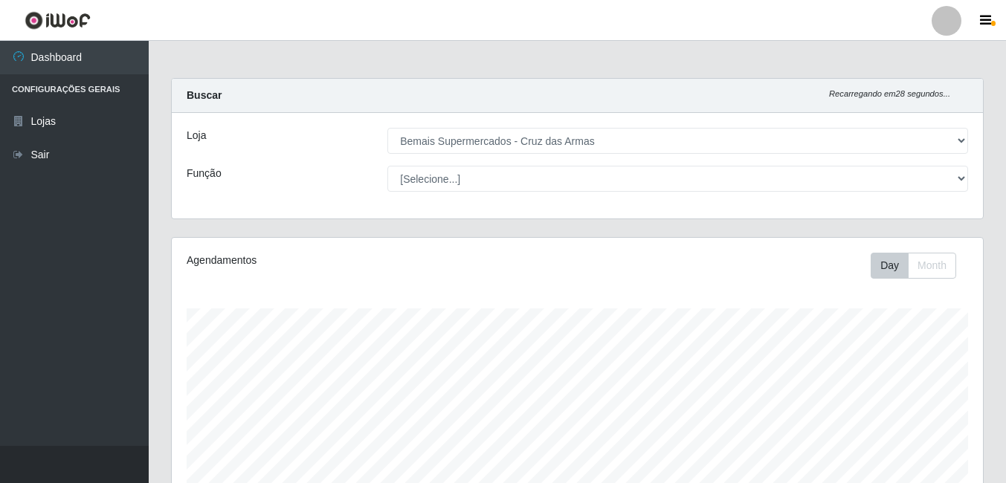
select select "412"
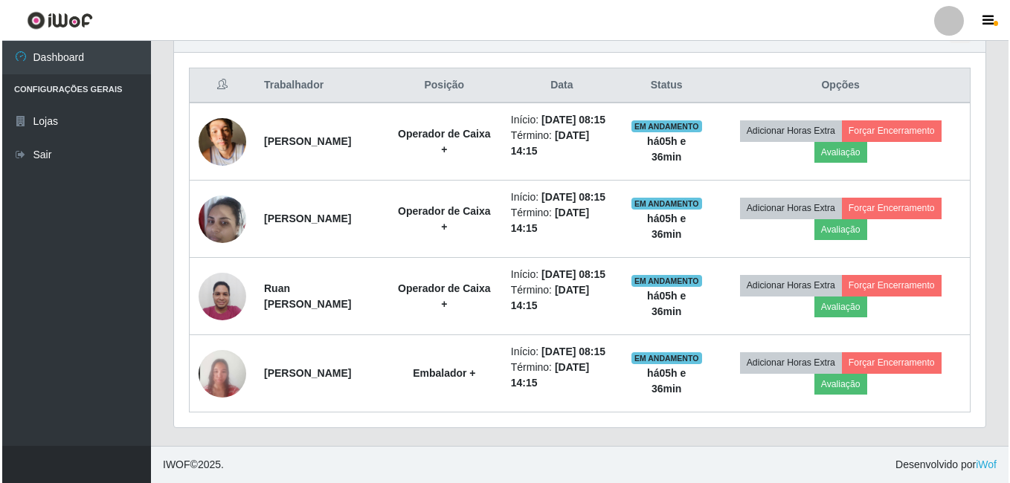
scroll to position [309, 811]
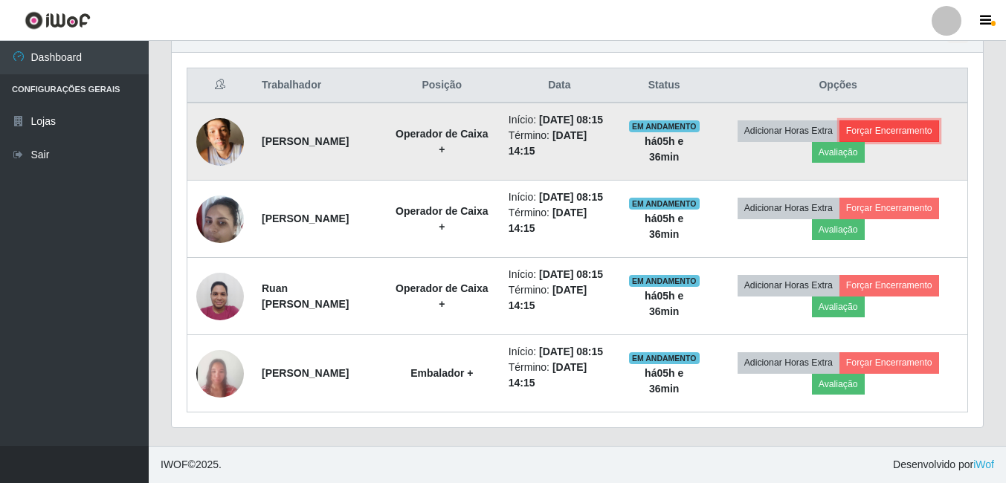
click at [910, 120] on button "Forçar Encerramento" at bounding box center [889, 130] width 100 height 21
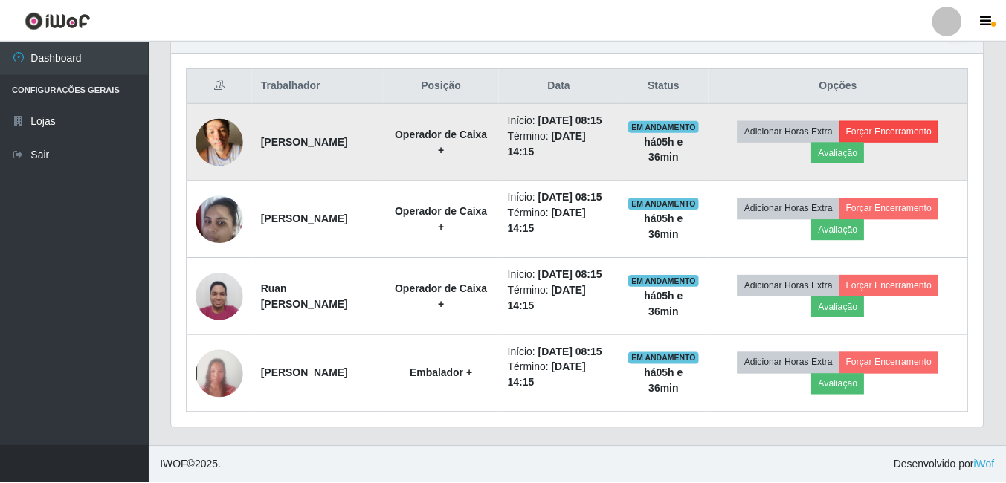
scroll to position [309, 804]
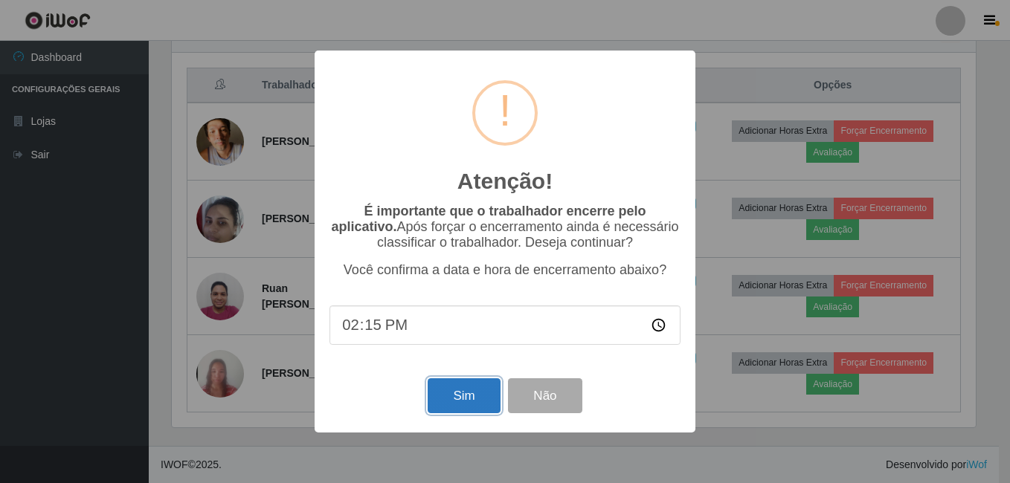
click at [458, 389] on button "Sim" at bounding box center [463, 395] width 72 height 35
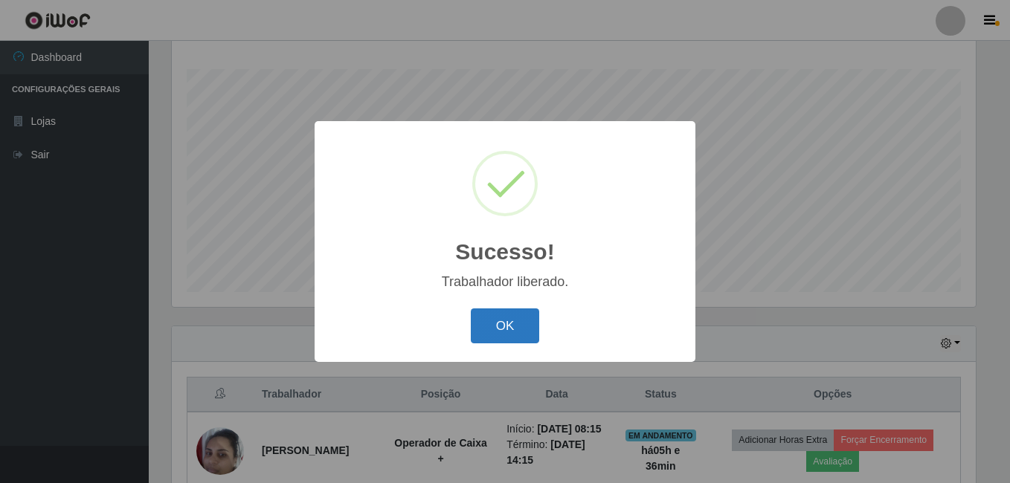
click at [517, 326] on button "OK" at bounding box center [505, 326] width 69 height 35
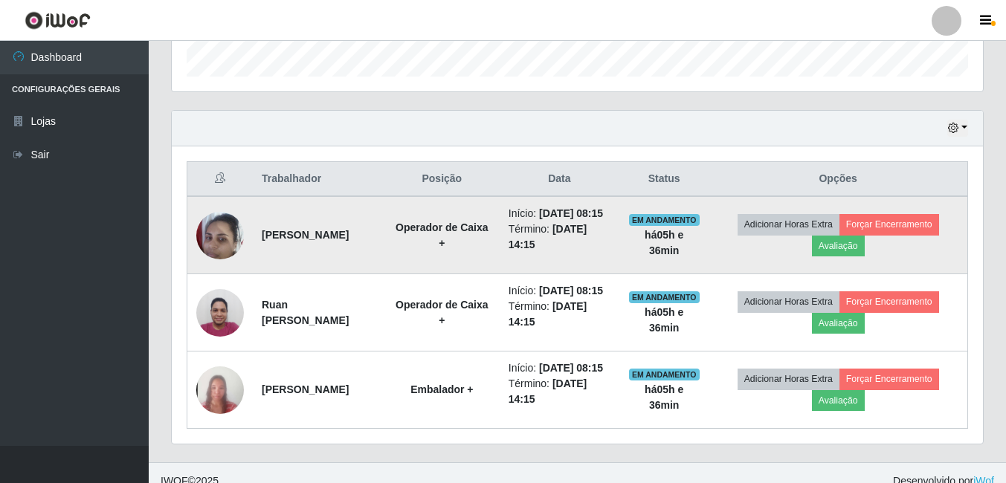
scroll to position [462, 0]
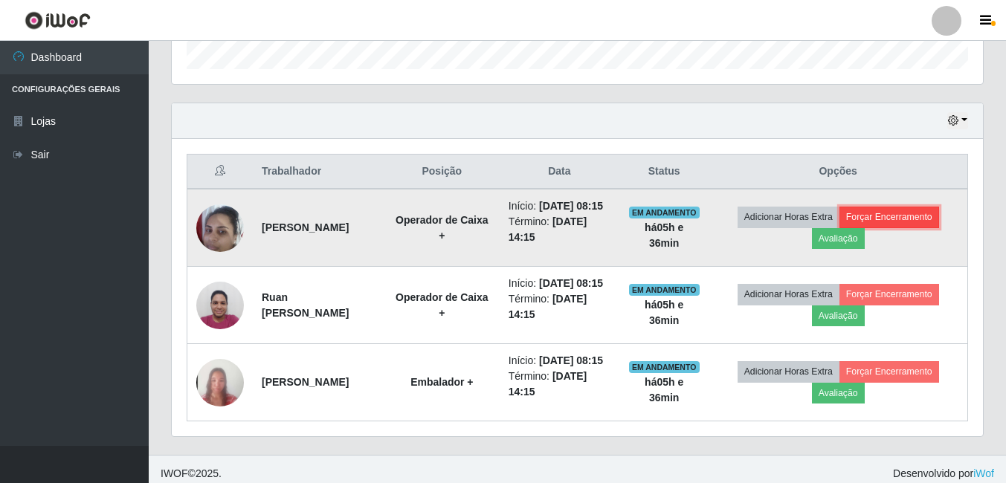
click at [913, 227] on button "Forçar Encerramento" at bounding box center [889, 217] width 100 height 21
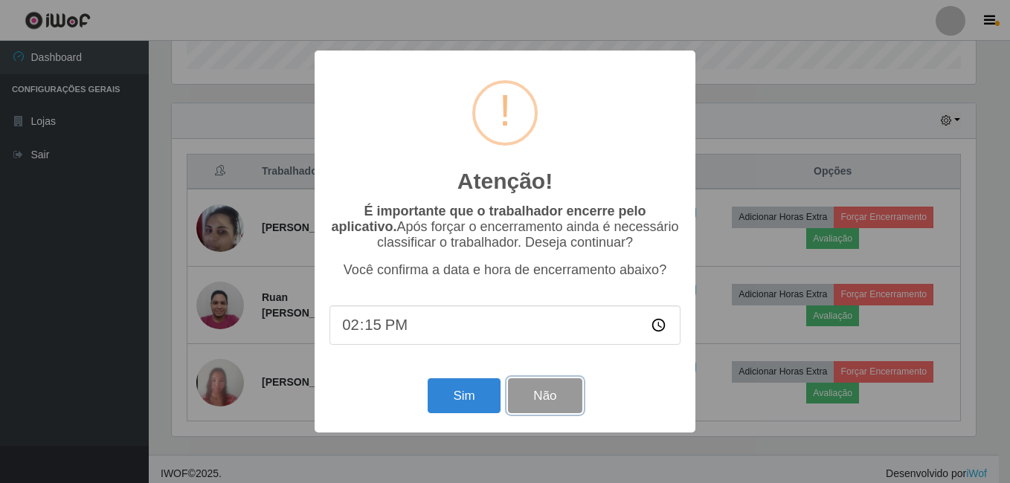
click at [549, 407] on button "Não" at bounding box center [545, 395] width 74 height 35
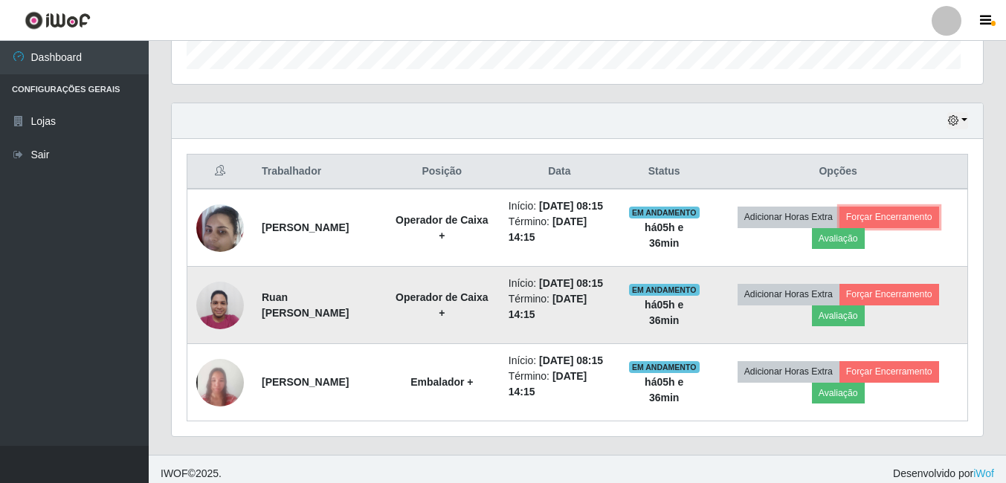
scroll to position [309, 811]
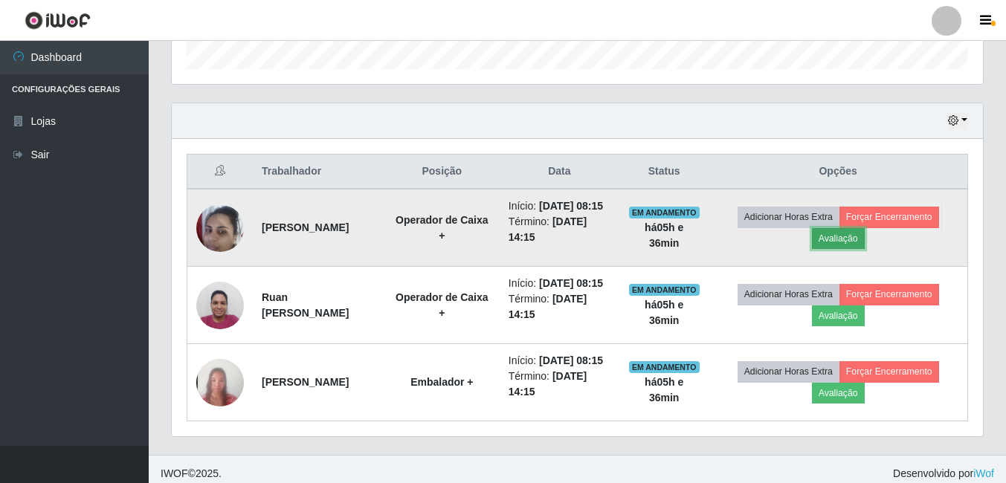
click at [865, 248] on button "Avaliação" at bounding box center [838, 238] width 53 height 21
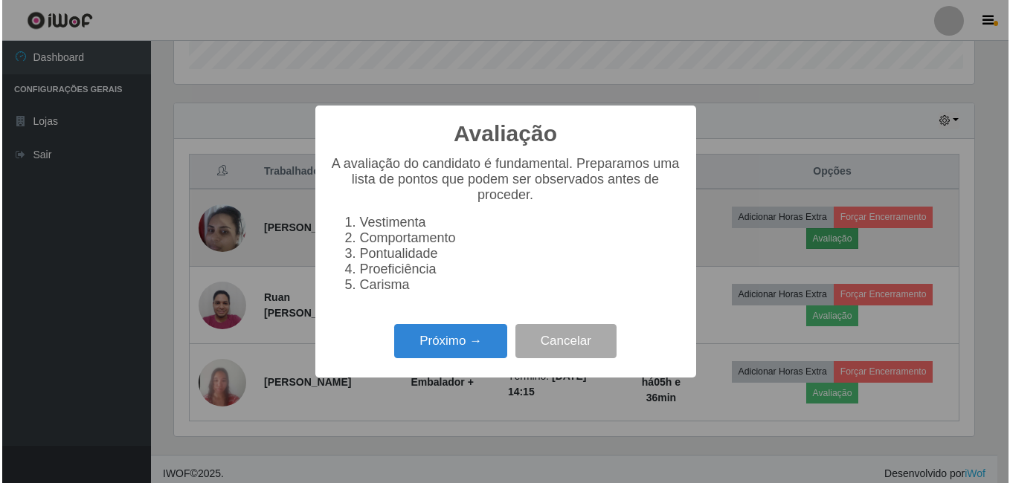
scroll to position [309, 804]
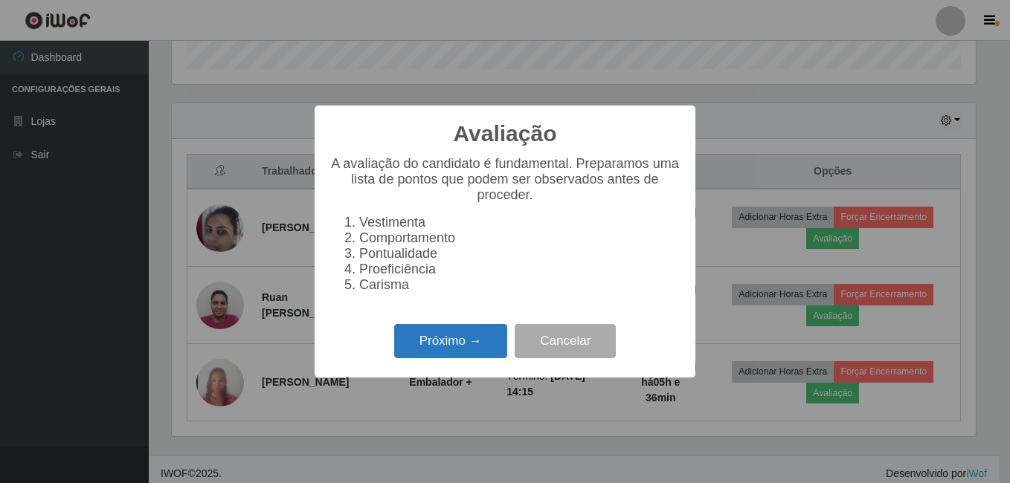
click at [490, 350] on button "Próximo →" at bounding box center [450, 341] width 113 height 35
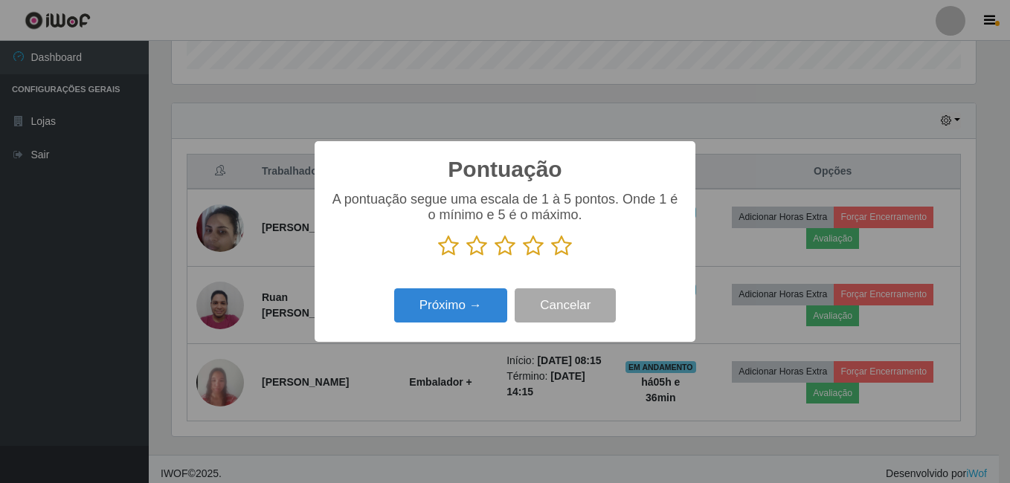
scroll to position [743103, 742608]
click at [569, 245] on icon at bounding box center [561, 246] width 21 height 22
click at [551, 257] on input "radio" at bounding box center [551, 257] width 0 height 0
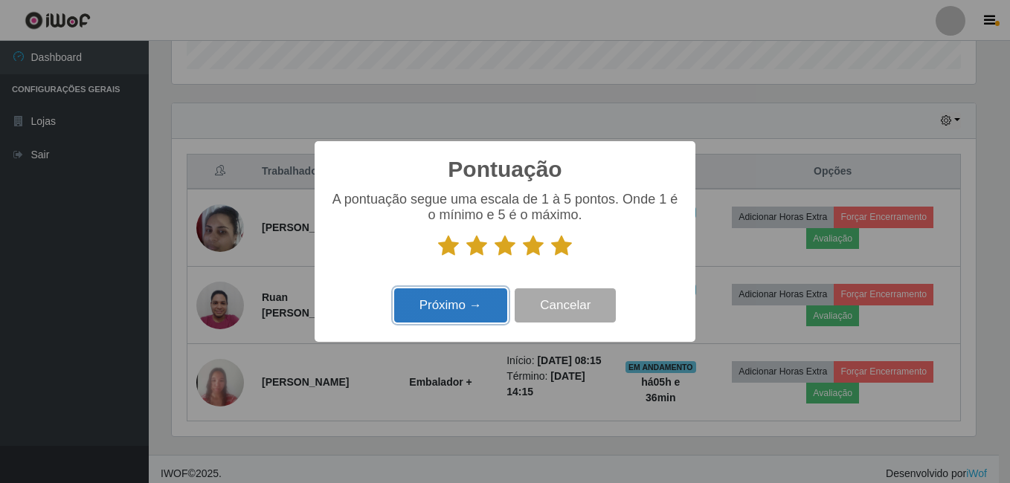
click at [480, 303] on button "Próximo →" at bounding box center [450, 305] width 113 height 35
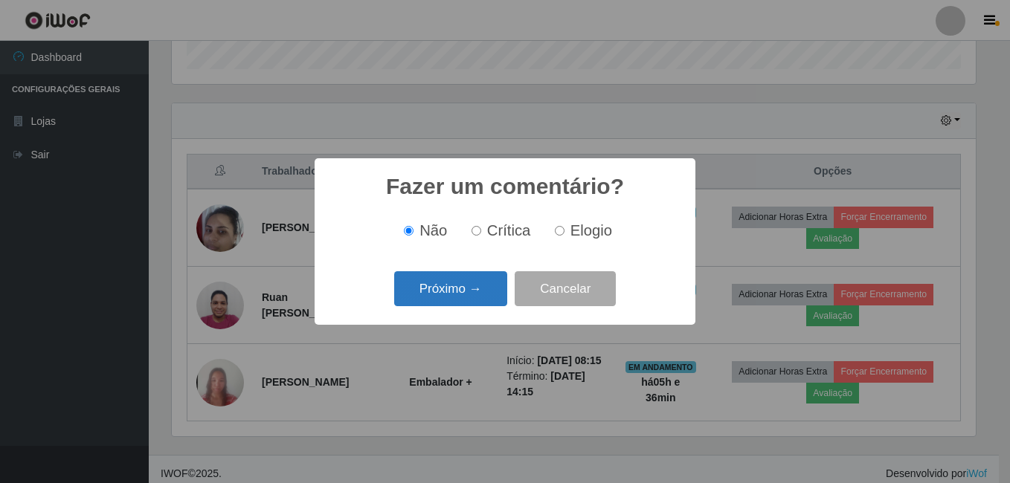
click at [450, 278] on button "Próximo →" at bounding box center [450, 288] width 113 height 35
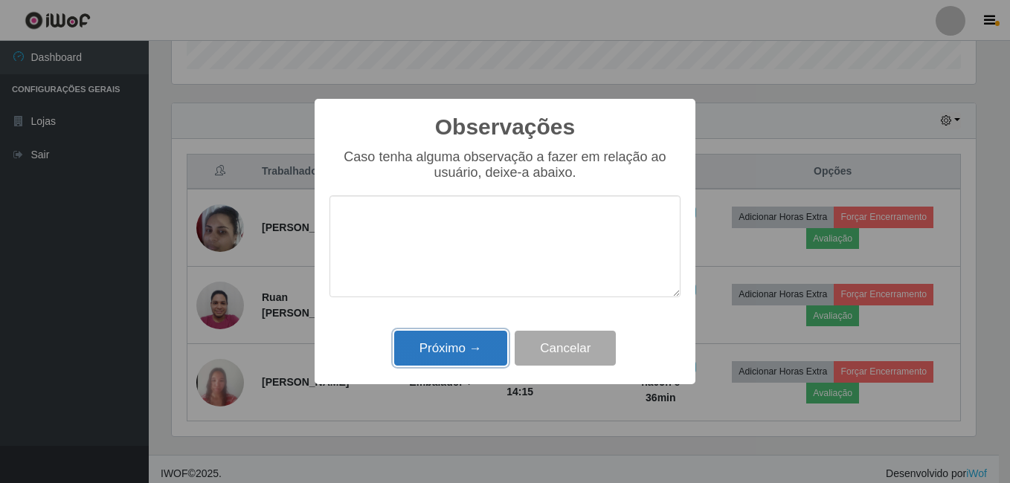
click at [478, 343] on button "Próximo →" at bounding box center [450, 348] width 113 height 35
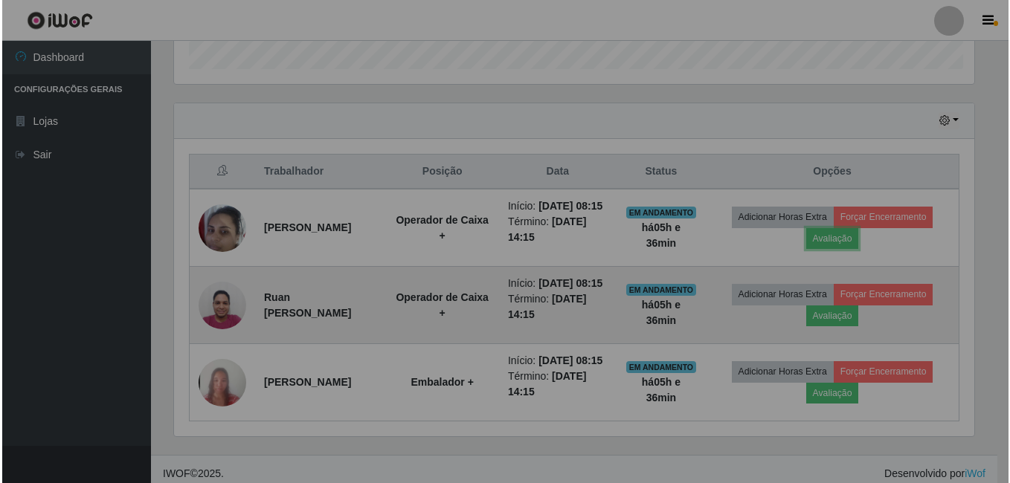
scroll to position [309, 811]
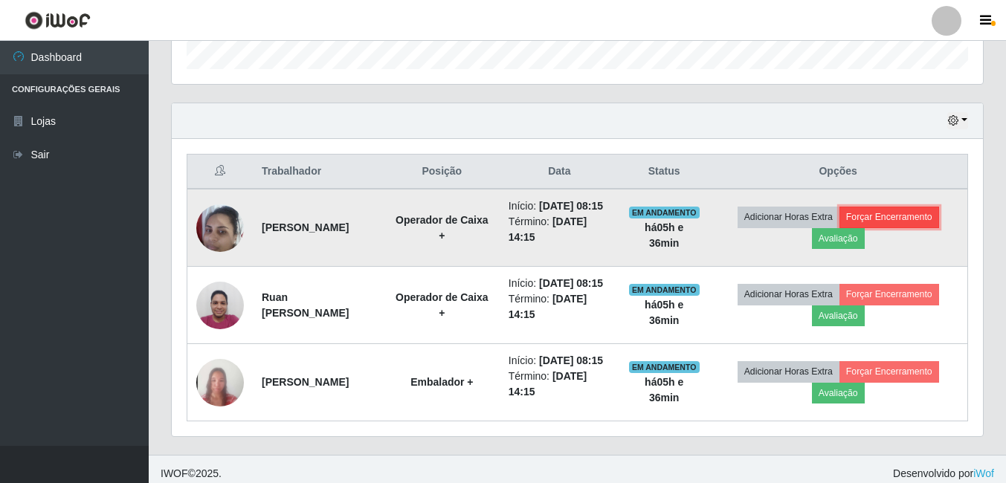
click at [894, 216] on button "Forçar Encerramento" at bounding box center [889, 217] width 100 height 21
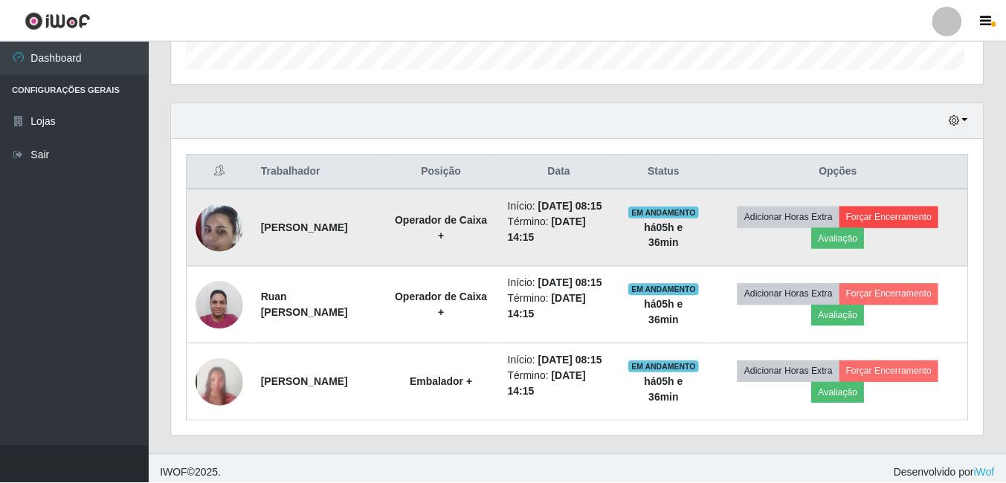
scroll to position [309, 804]
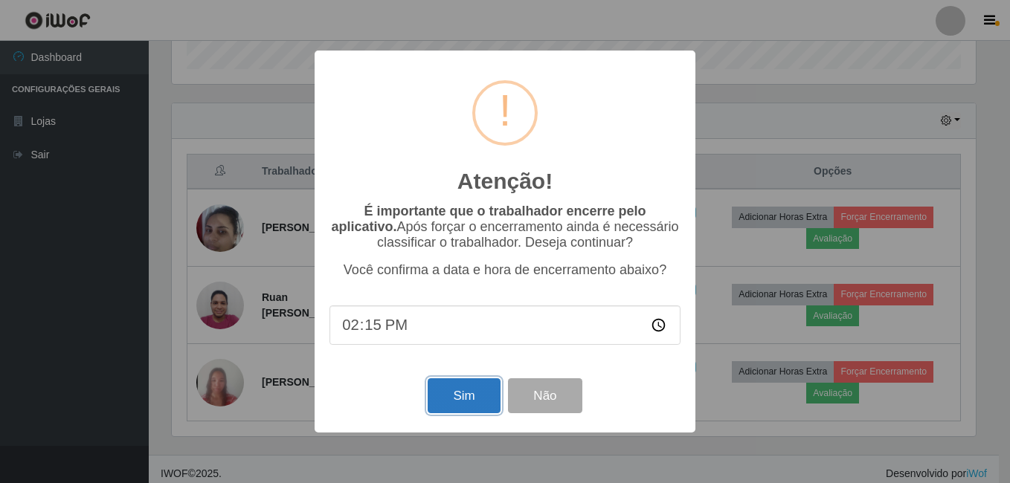
click at [477, 395] on button "Sim" at bounding box center [463, 395] width 72 height 35
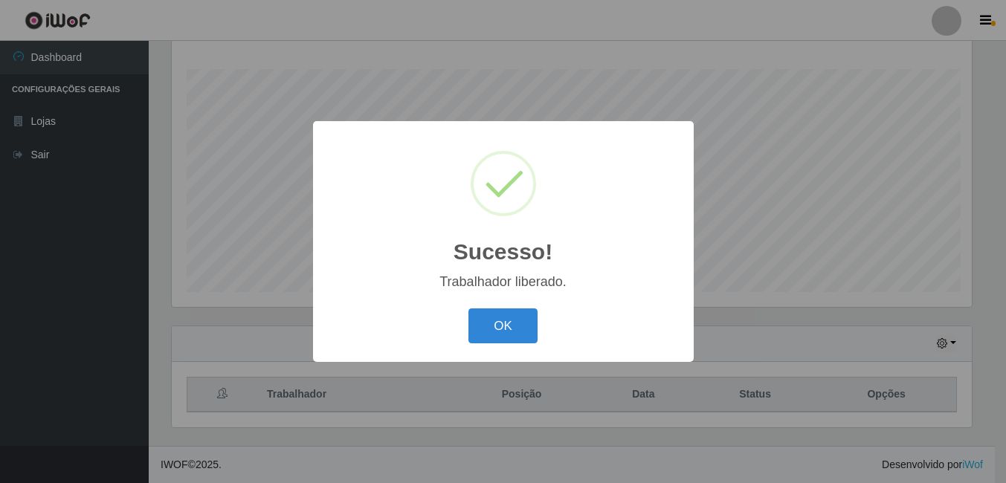
scroll to position [0, 0]
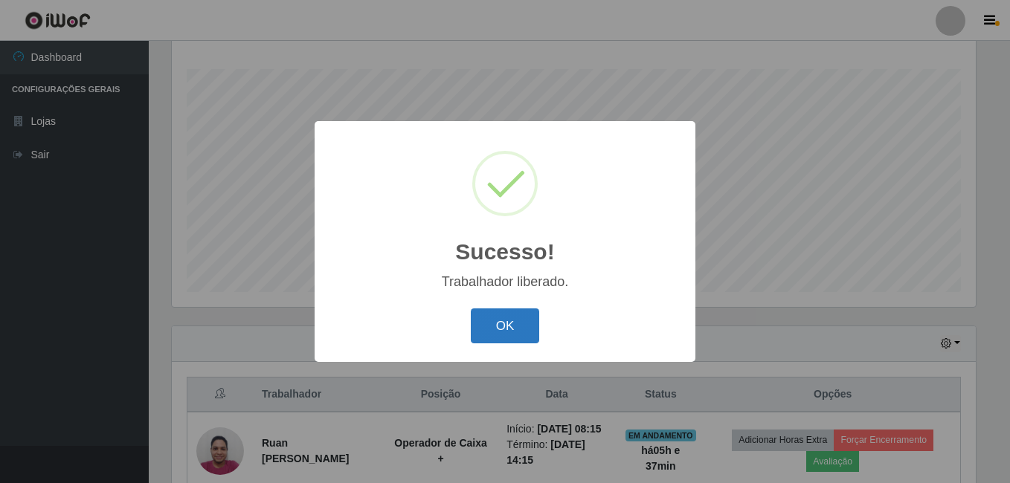
click at [513, 320] on button "OK" at bounding box center [505, 326] width 69 height 35
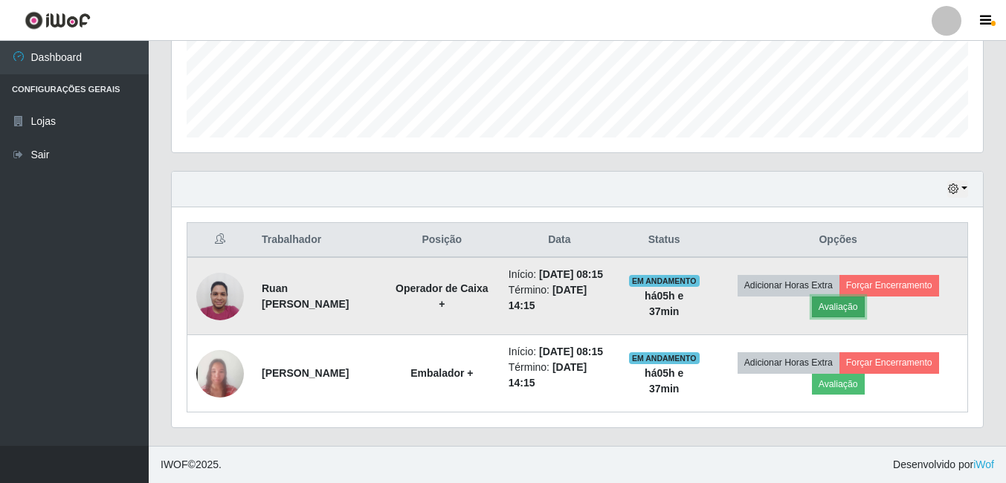
click at [862, 297] on button "Avaliação" at bounding box center [838, 307] width 53 height 21
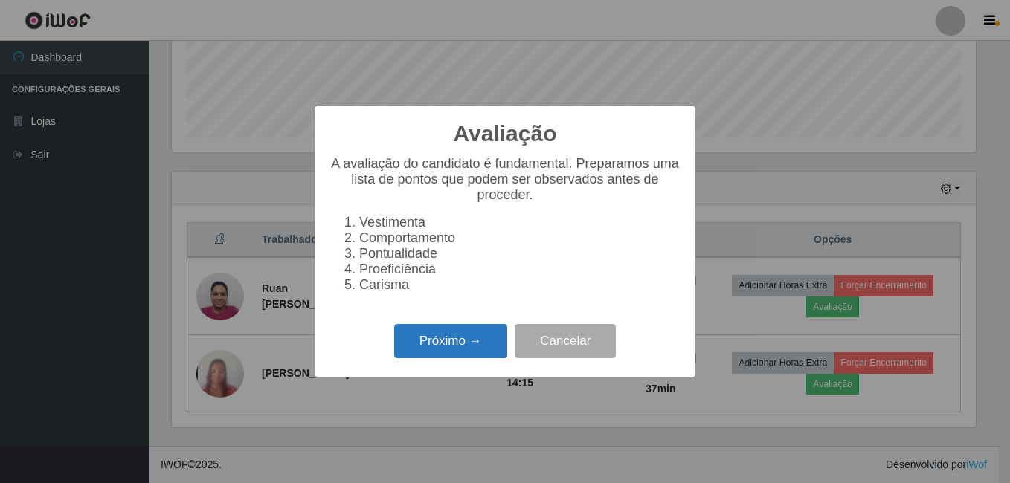
click at [437, 345] on button "Próximo →" at bounding box center [450, 341] width 113 height 35
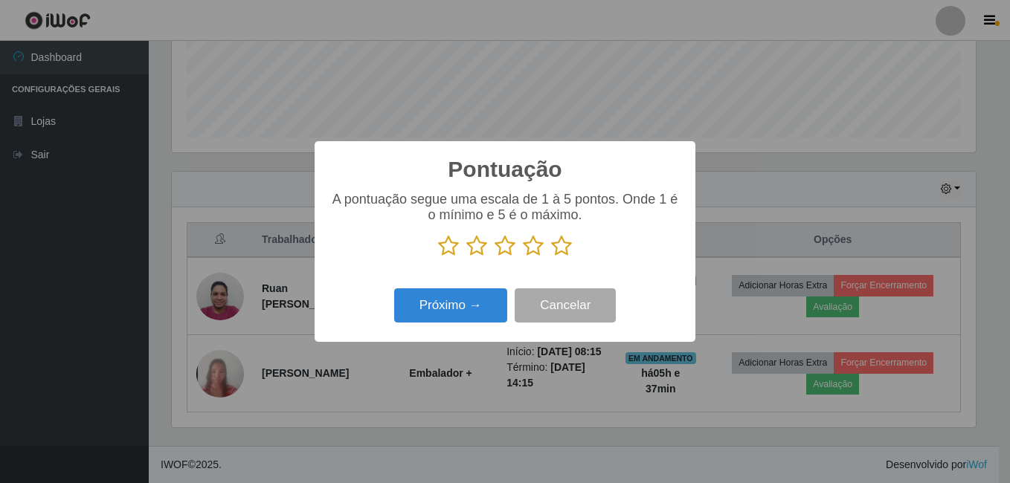
click at [560, 248] on icon at bounding box center [561, 246] width 21 height 22
click at [551, 257] on input "radio" at bounding box center [551, 257] width 0 height 0
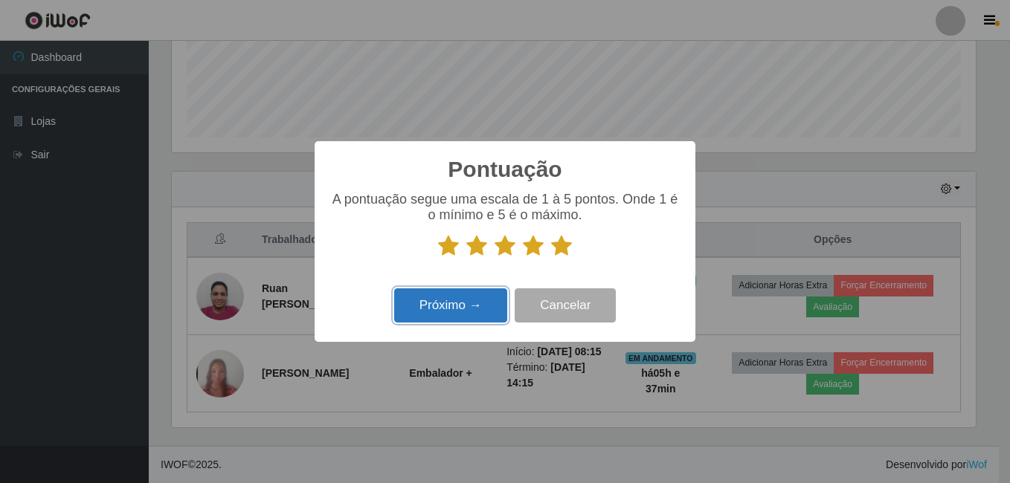
click at [450, 314] on button "Próximo →" at bounding box center [450, 305] width 113 height 35
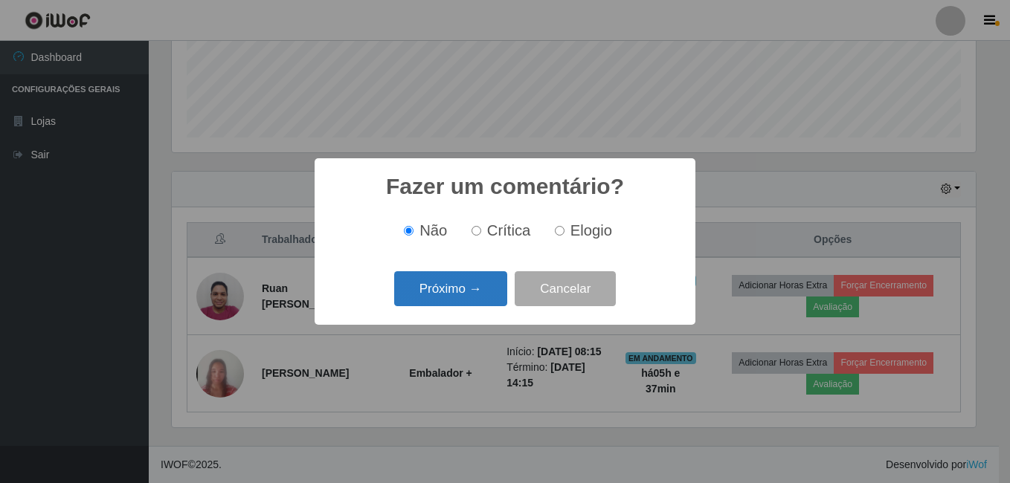
click at [452, 300] on button "Próximo →" at bounding box center [450, 288] width 113 height 35
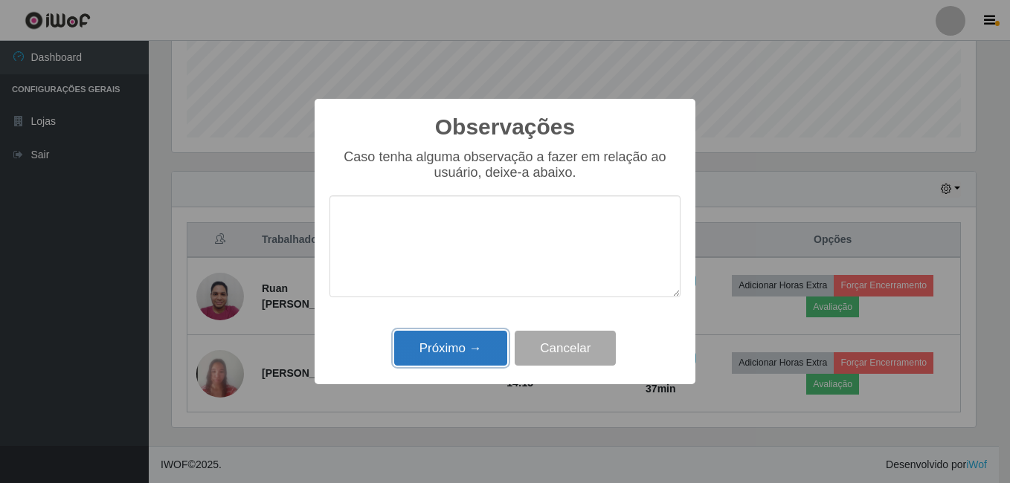
click at [462, 349] on button "Próximo →" at bounding box center [450, 348] width 113 height 35
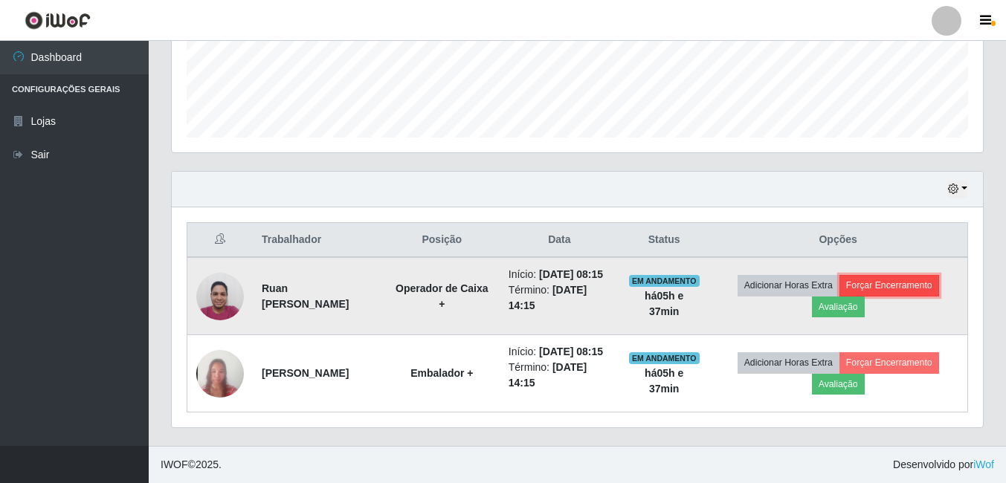
click at [906, 275] on button "Forçar Encerramento" at bounding box center [889, 285] width 100 height 21
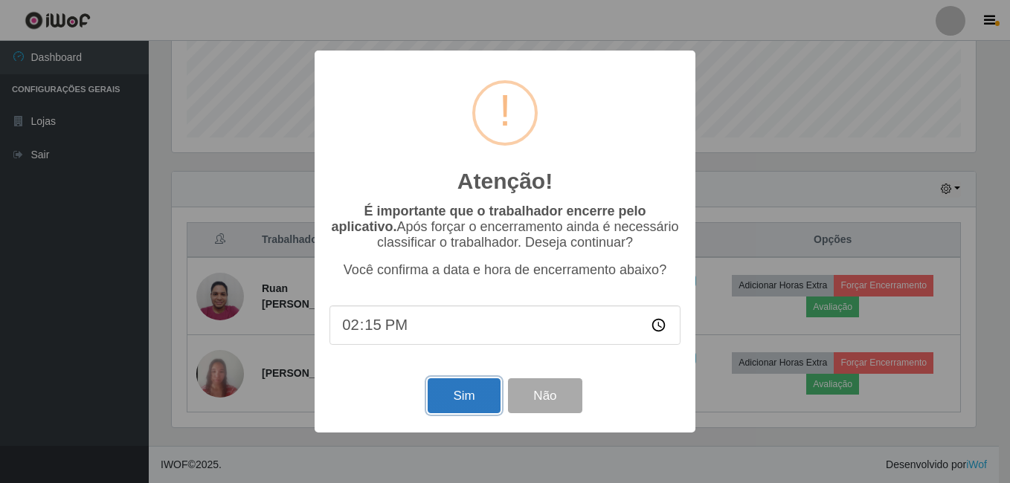
click at [438, 400] on button "Sim" at bounding box center [463, 395] width 72 height 35
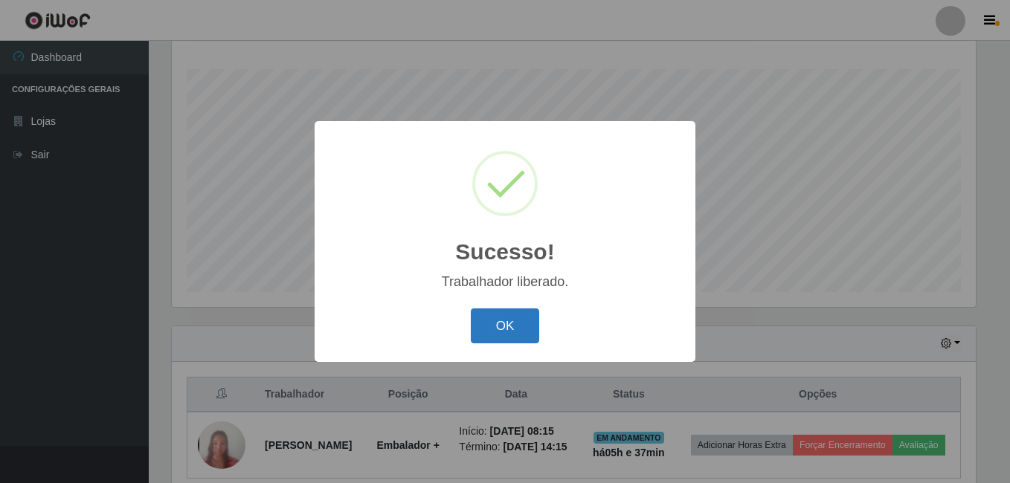
click at [528, 326] on button "OK" at bounding box center [505, 326] width 69 height 35
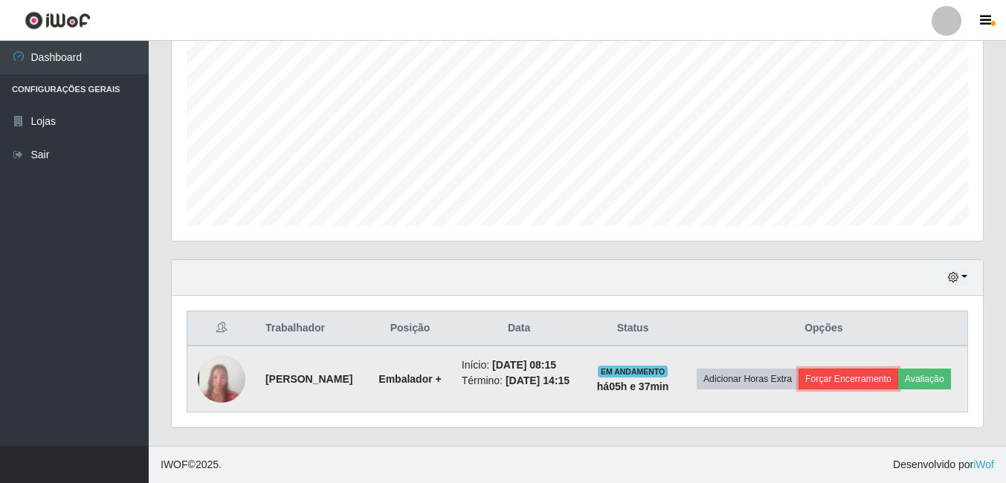
click at [898, 369] on button "Forçar Encerramento" at bounding box center [848, 379] width 100 height 21
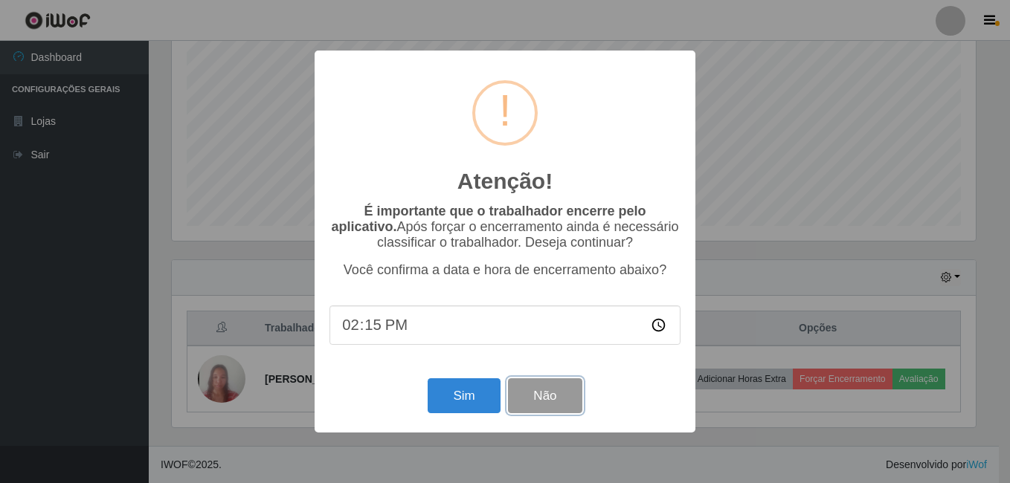
click at [547, 384] on button "Não" at bounding box center [545, 395] width 74 height 35
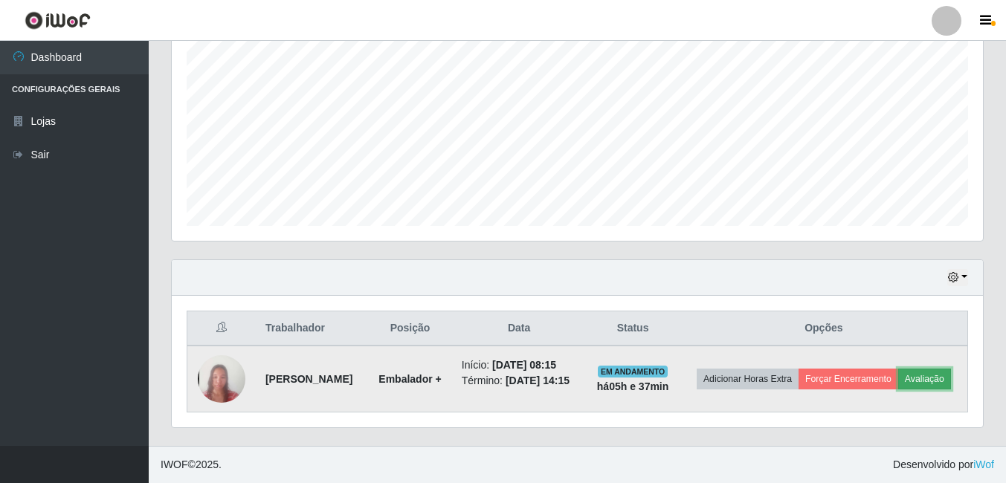
click at [898, 378] on button "Avaliação" at bounding box center [924, 379] width 53 height 21
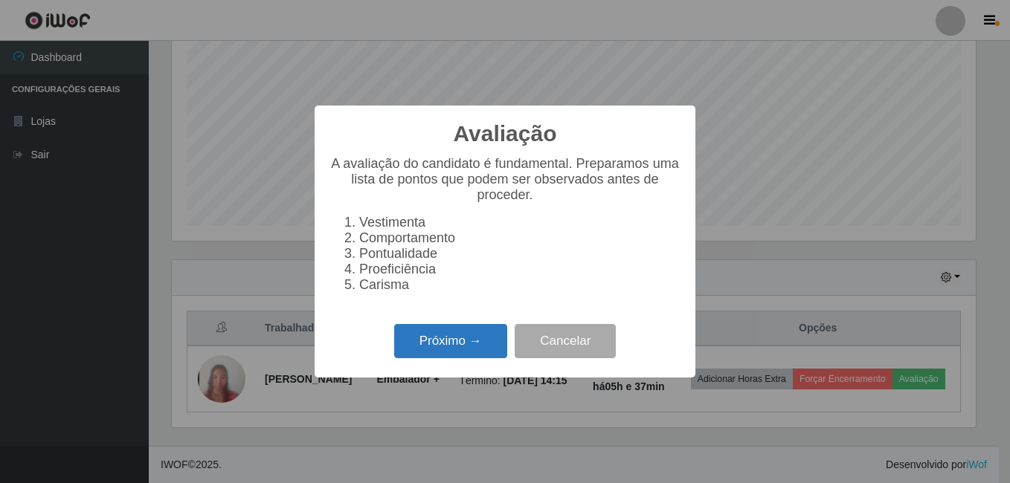
click at [495, 346] on button "Próximo →" at bounding box center [450, 341] width 113 height 35
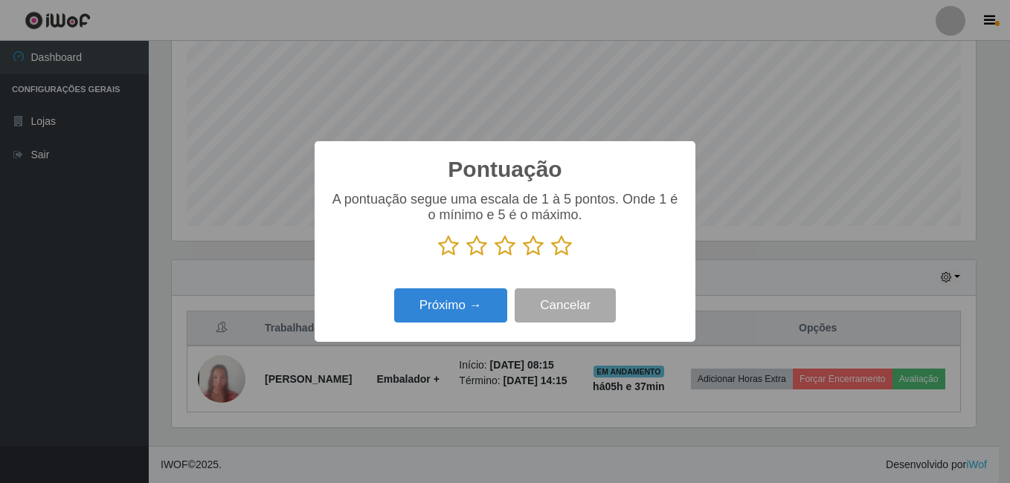
click at [564, 243] on icon at bounding box center [561, 246] width 21 height 22
click at [551, 257] on input "radio" at bounding box center [551, 257] width 0 height 0
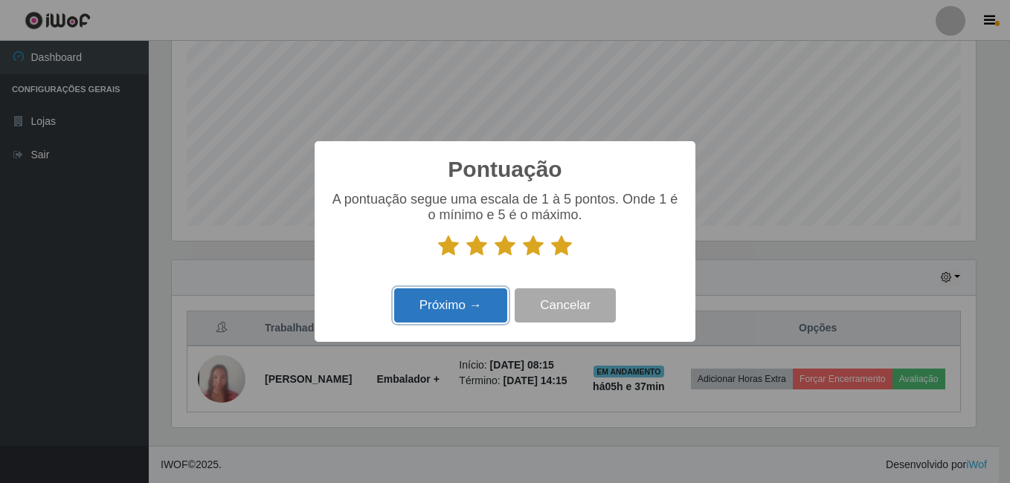
click at [454, 317] on button "Próximo →" at bounding box center [450, 305] width 113 height 35
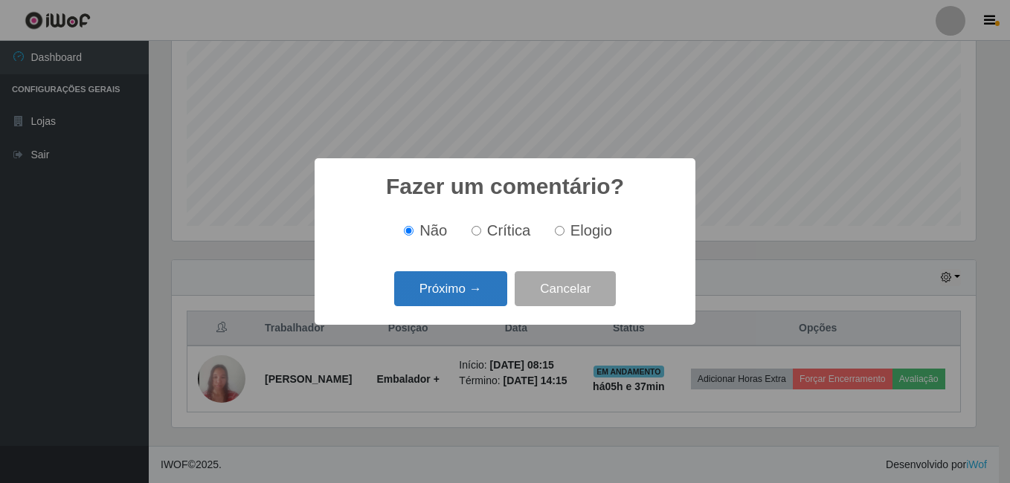
click at [471, 301] on button "Próximo →" at bounding box center [450, 288] width 113 height 35
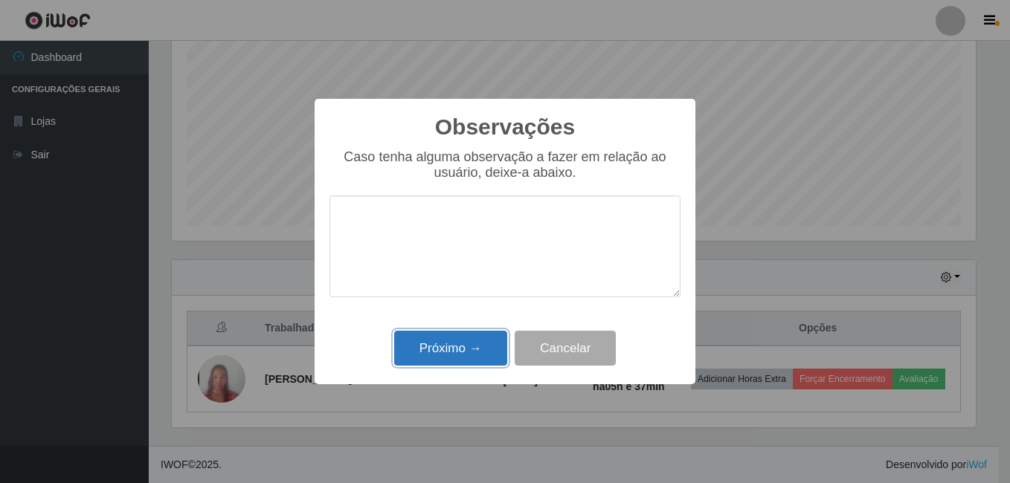
click at [462, 354] on button "Próximo →" at bounding box center [450, 348] width 113 height 35
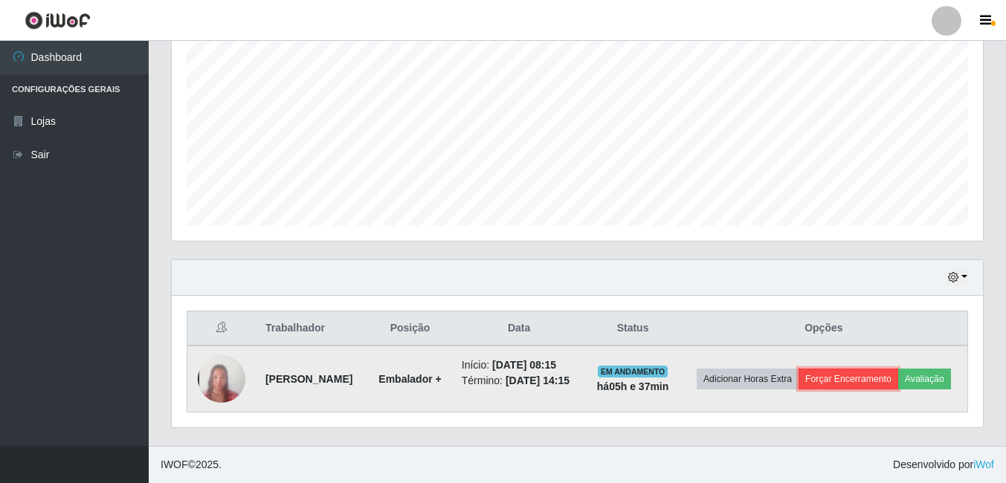
click at [885, 369] on button "Forçar Encerramento" at bounding box center [848, 379] width 100 height 21
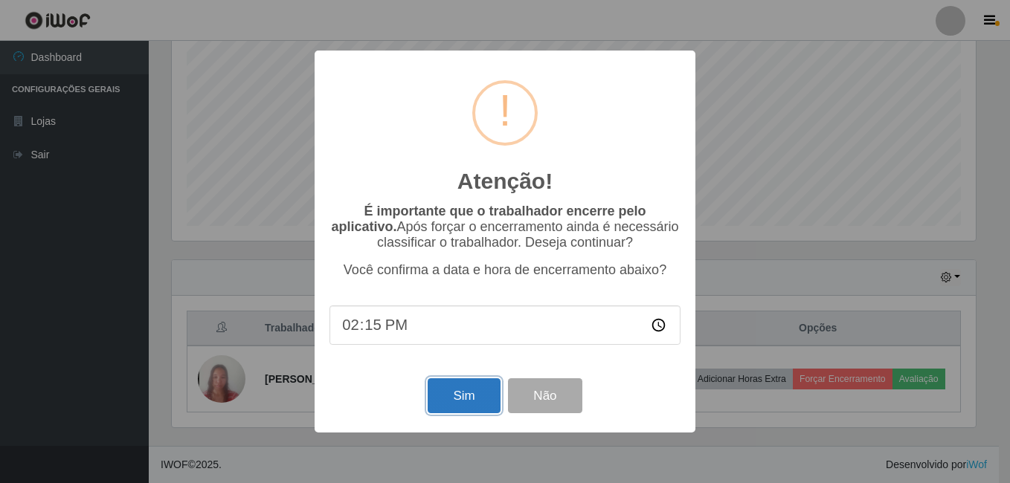
click at [478, 397] on button "Sim" at bounding box center [463, 395] width 72 height 35
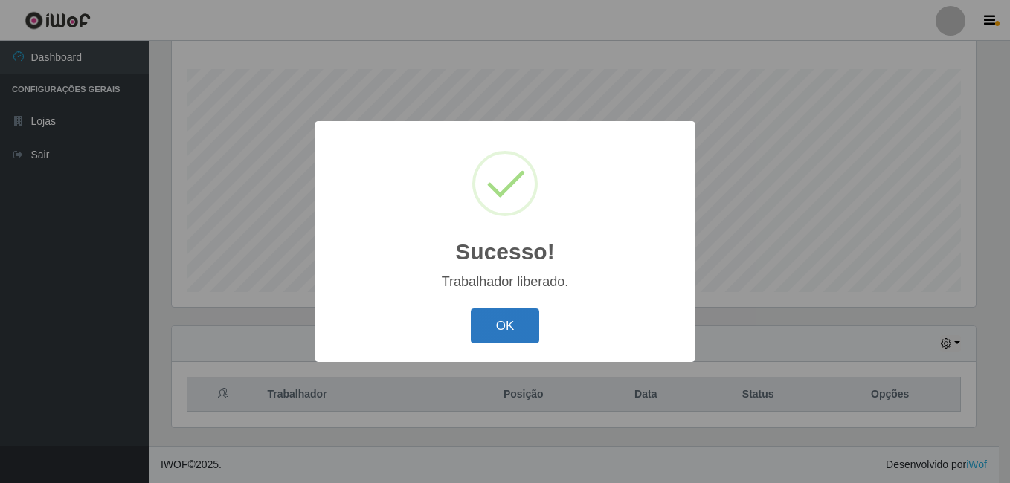
click at [506, 338] on button "OK" at bounding box center [505, 326] width 69 height 35
